Goal: Task Accomplishment & Management: Use online tool/utility

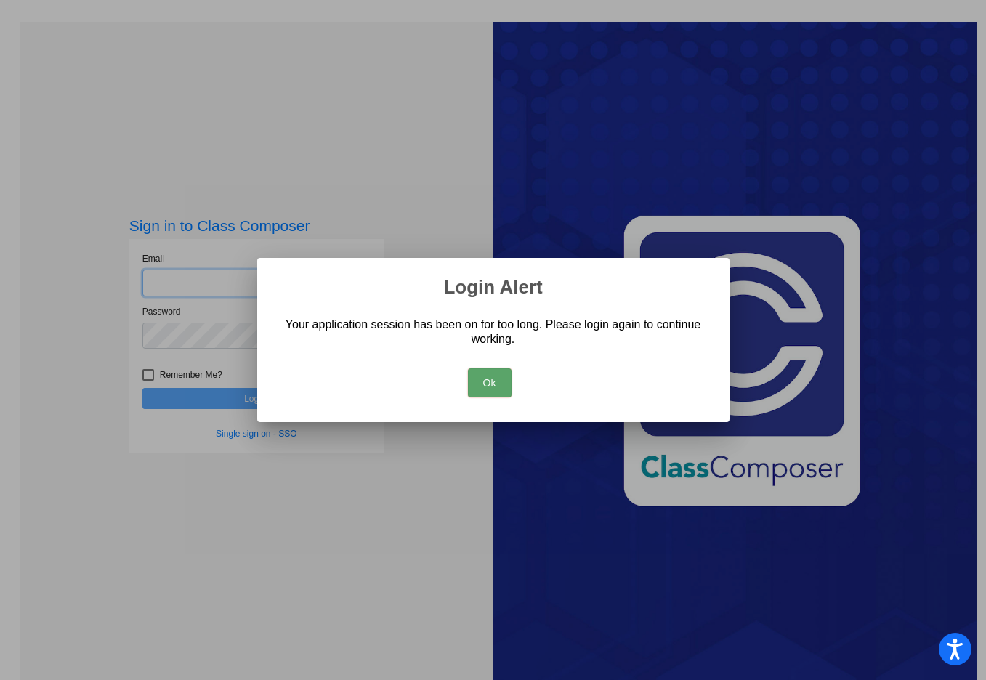
type input "[EMAIL_ADDRESS][DOMAIN_NAME]"
click at [480, 381] on button "Ok" at bounding box center [490, 382] width 44 height 29
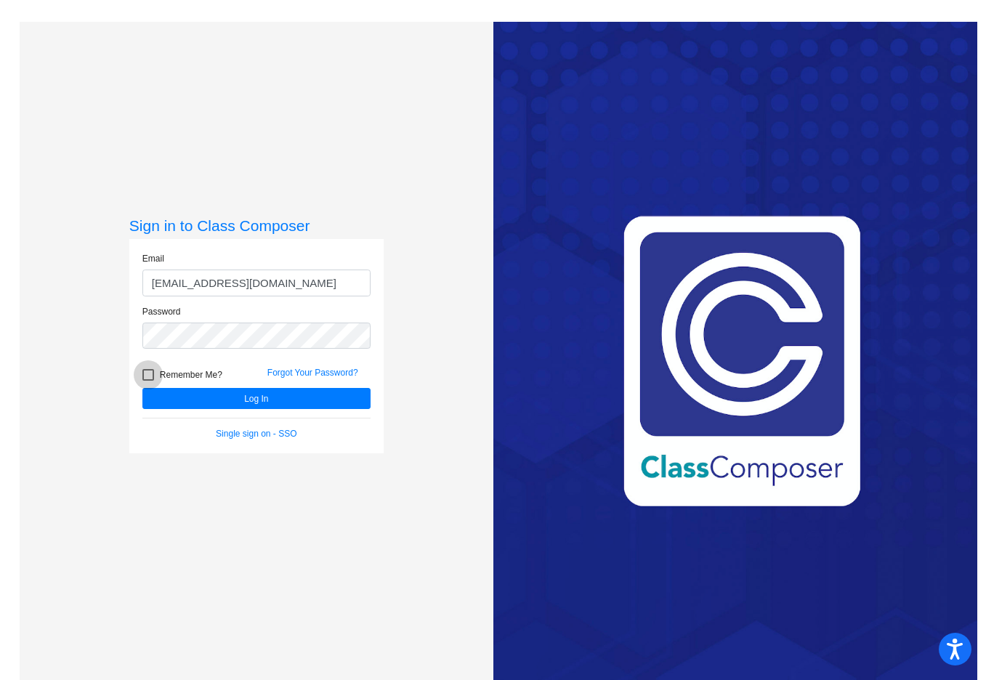
click at [145, 372] on div at bounding box center [148, 375] width 12 height 12
click at [148, 381] on input "Remember Me?" at bounding box center [148, 381] width 1 height 1
checkbox input "true"
click at [267, 392] on button "Log In" at bounding box center [256, 398] width 228 height 21
